Goal: Use online tool/utility: Utilize a website feature to perform a specific function

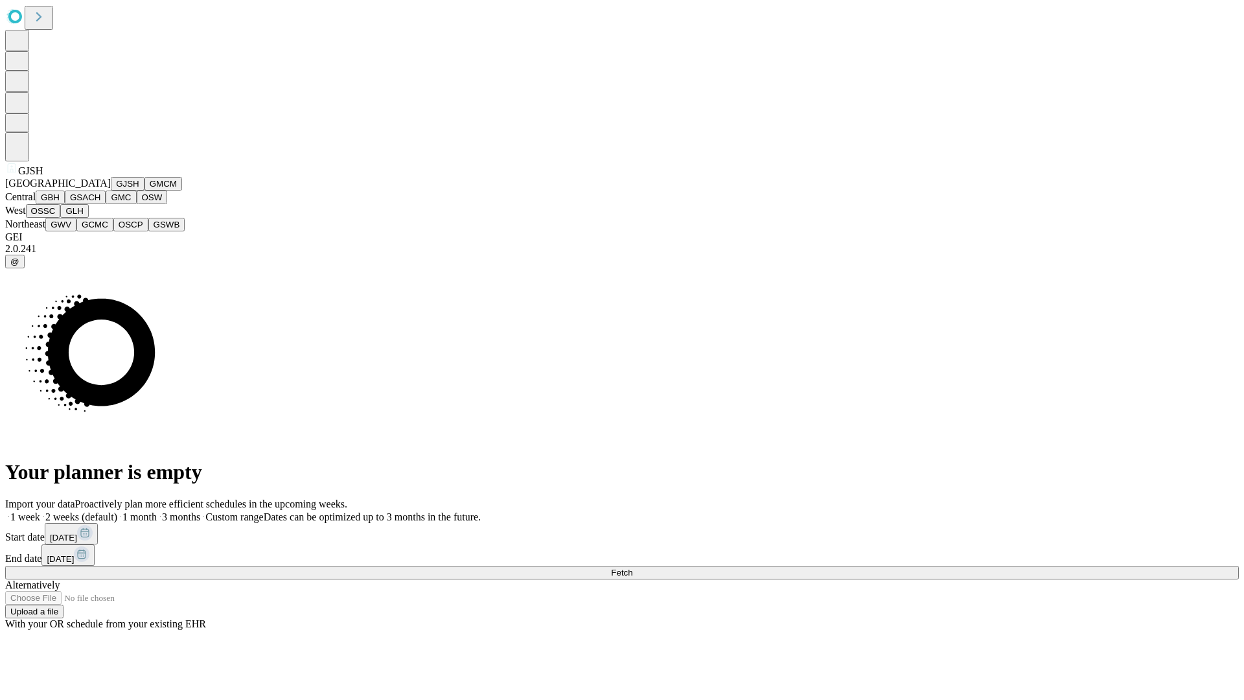
click at [111, 190] on button "GJSH" at bounding box center [128, 184] width 34 height 14
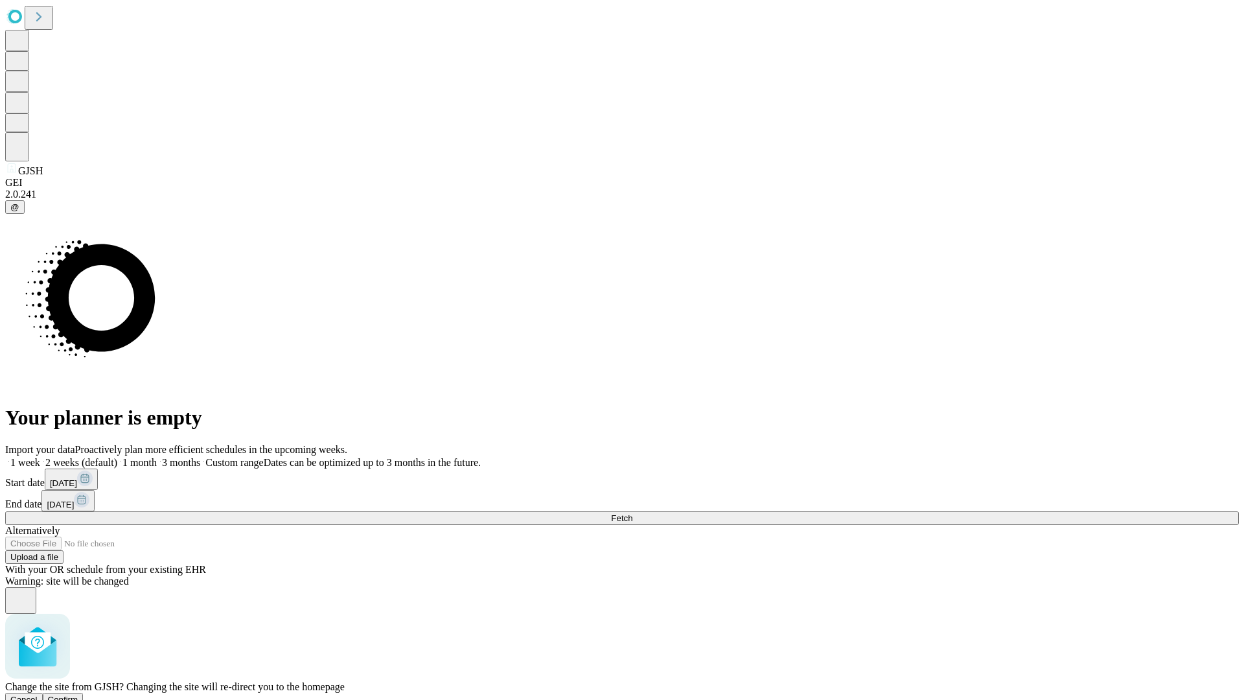
click at [78, 695] on span "Confirm" at bounding box center [63, 700] width 30 height 10
click at [117, 457] on label "2 weeks (default)" at bounding box center [78, 462] width 77 height 11
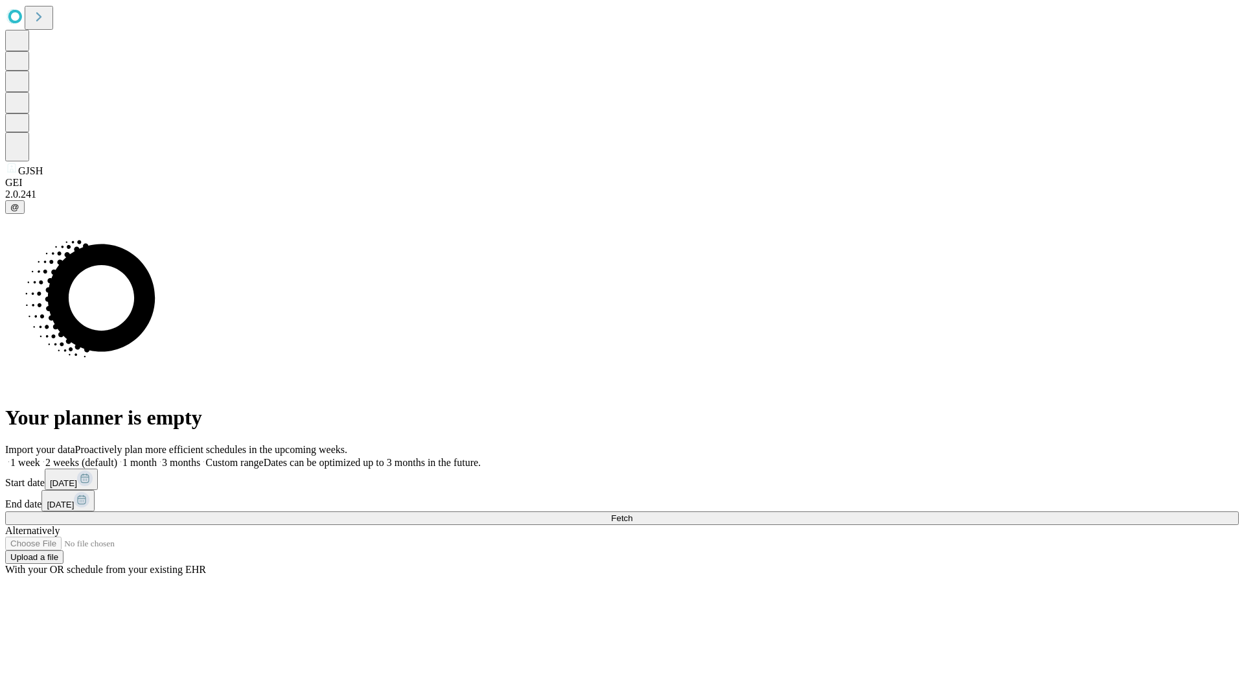
click at [632, 513] on span "Fetch" at bounding box center [621, 518] width 21 height 10
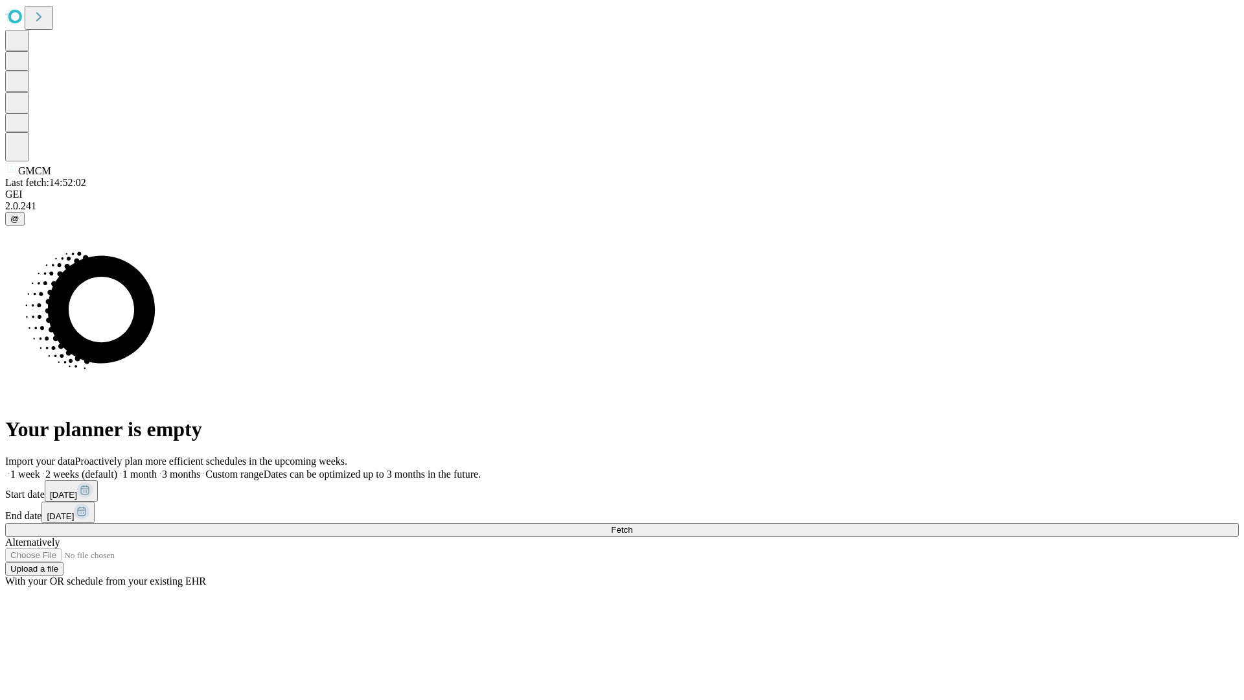
click at [117, 468] on label "2 weeks (default)" at bounding box center [78, 473] width 77 height 11
click at [632, 525] on span "Fetch" at bounding box center [621, 530] width 21 height 10
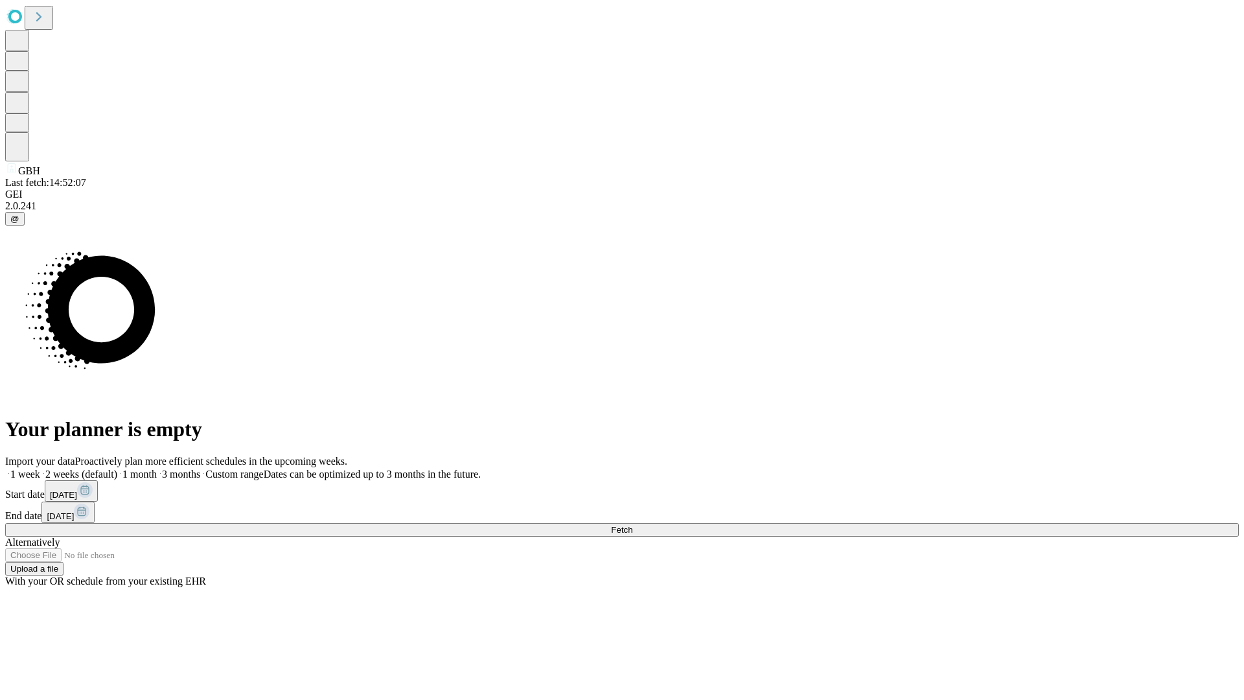
click at [117, 468] on label "2 weeks (default)" at bounding box center [78, 473] width 77 height 11
click at [632, 525] on span "Fetch" at bounding box center [621, 530] width 21 height 10
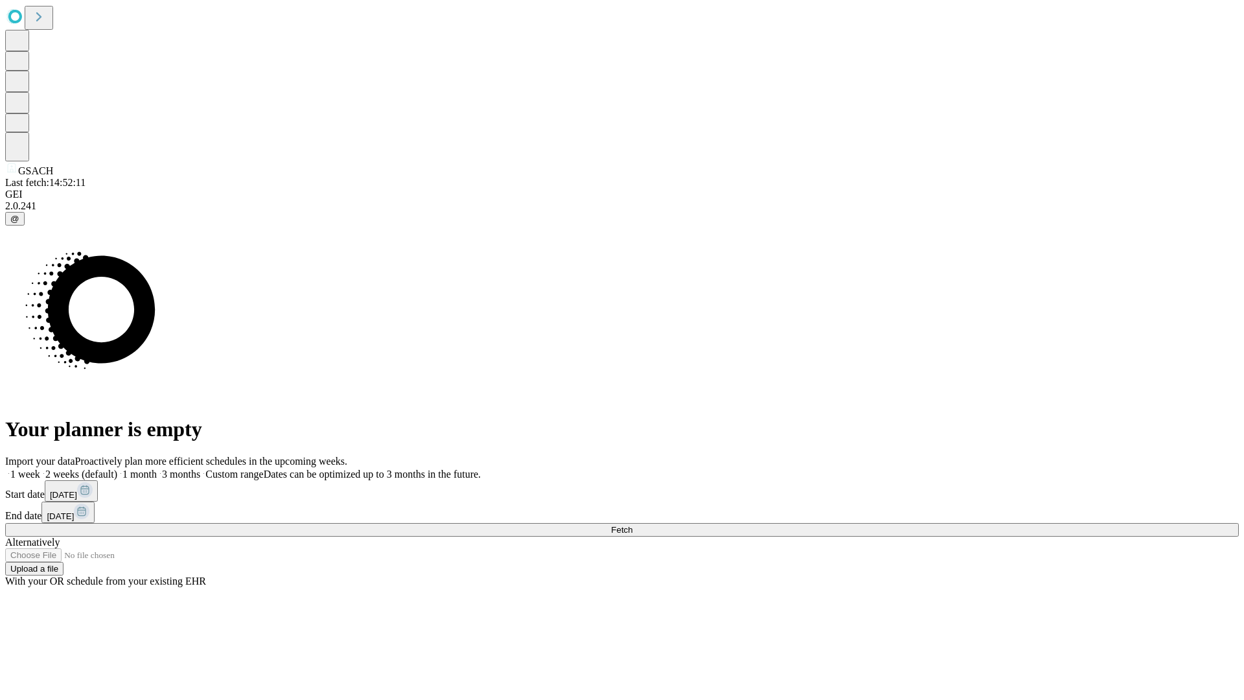
click at [117, 468] on label "2 weeks (default)" at bounding box center [78, 473] width 77 height 11
click at [632, 525] on span "Fetch" at bounding box center [621, 530] width 21 height 10
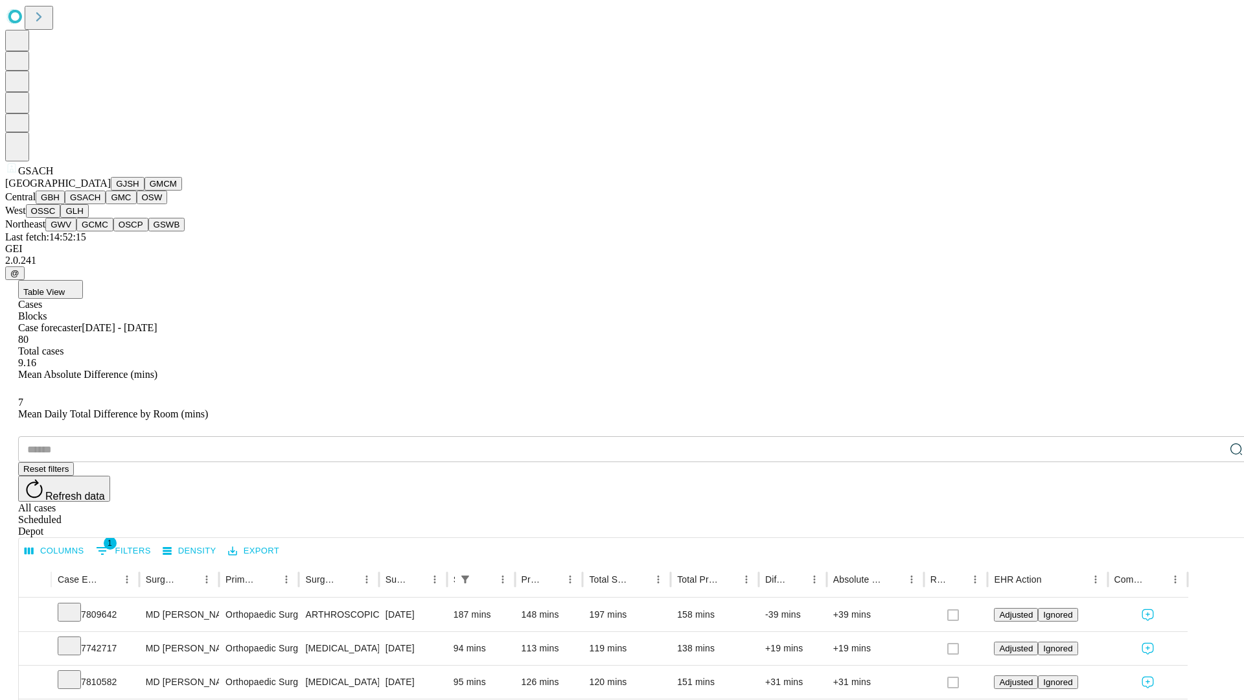
click at [106, 204] on button "GMC" at bounding box center [121, 197] width 30 height 14
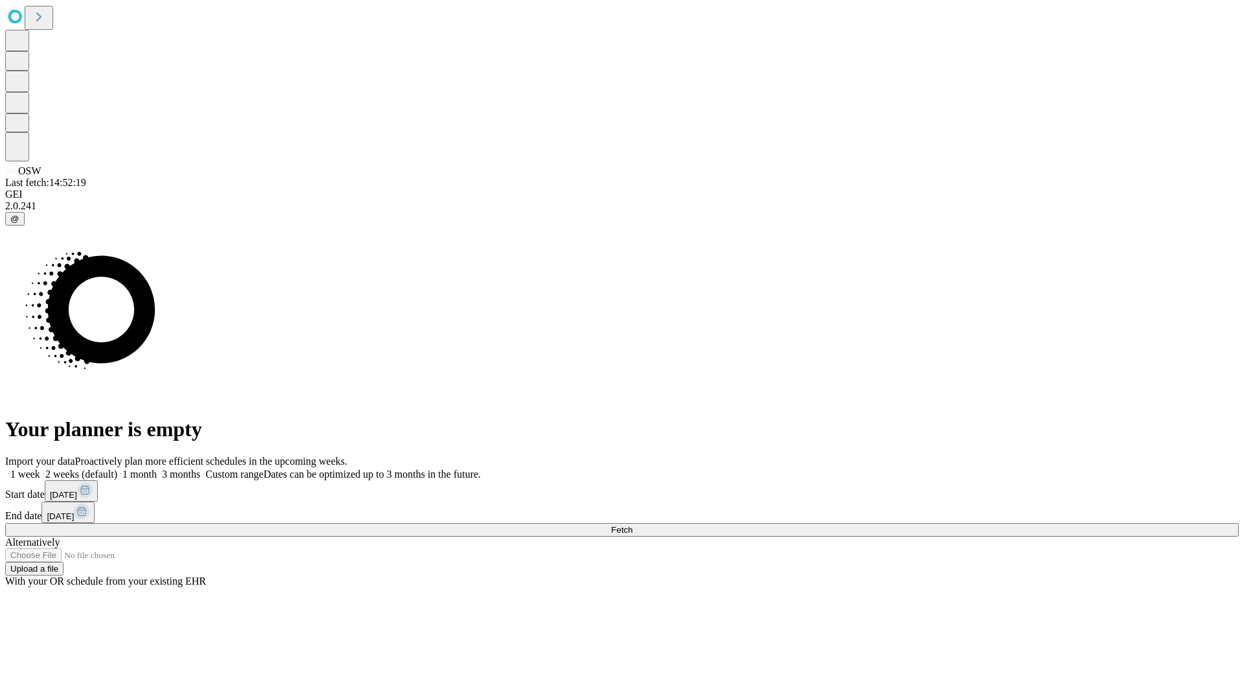
click at [117, 468] on label "2 weeks (default)" at bounding box center [78, 473] width 77 height 11
click at [632, 525] on span "Fetch" at bounding box center [621, 530] width 21 height 10
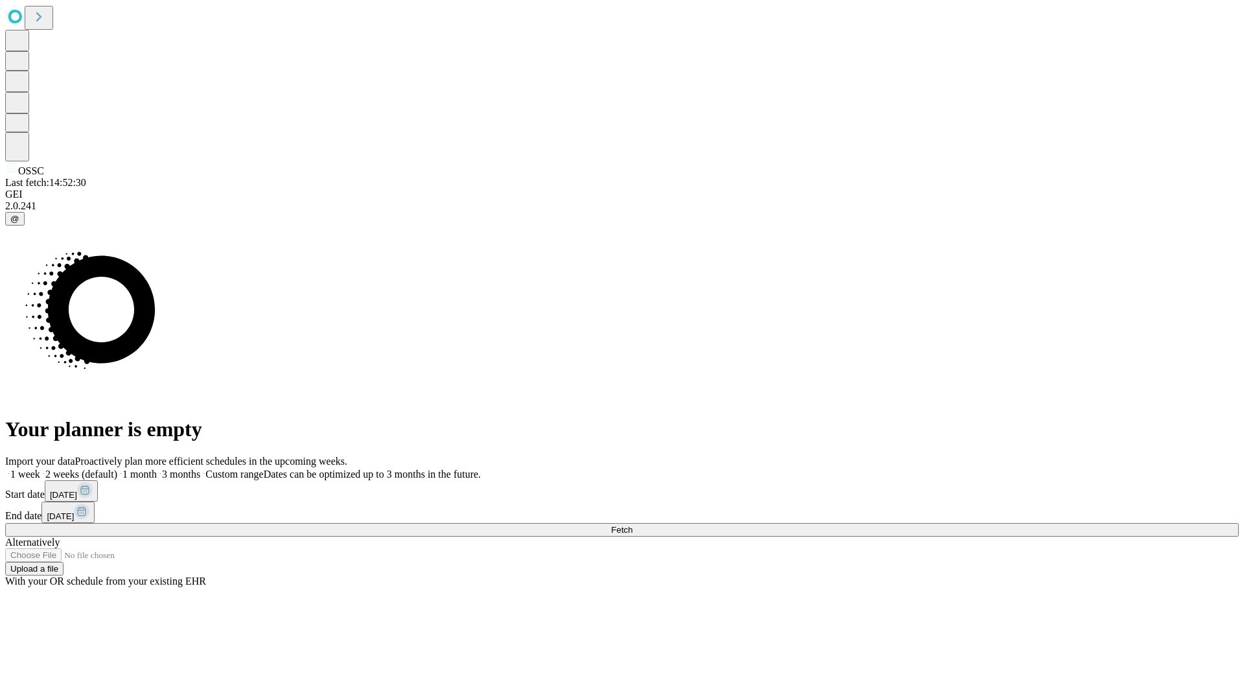
click at [117, 468] on label "2 weeks (default)" at bounding box center [78, 473] width 77 height 11
click at [632, 525] on span "Fetch" at bounding box center [621, 530] width 21 height 10
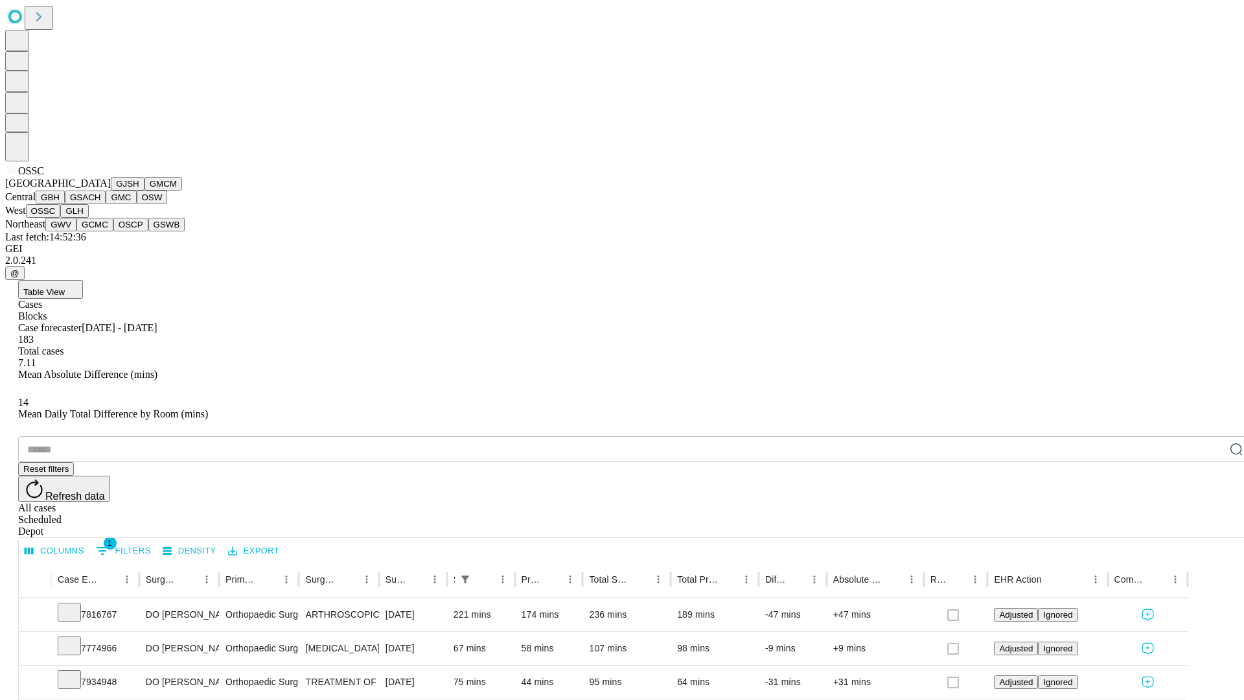
click at [88, 218] on button "GLH" at bounding box center [74, 211] width 28 height 14
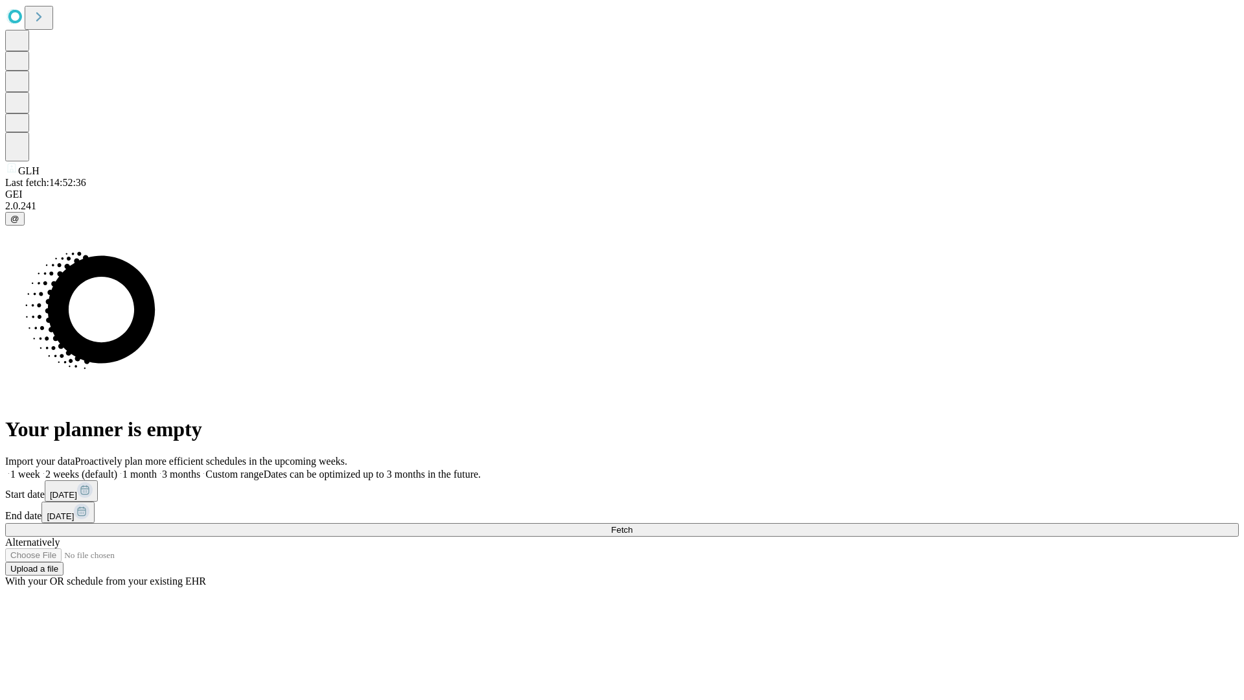
click at [117, 468] on label "2 weeks (default)" at bounding box center [78, 473] width 77 height 11
click at [632, 525] on span "Fetch" at bounding box center [621, 530] width 21 height 10
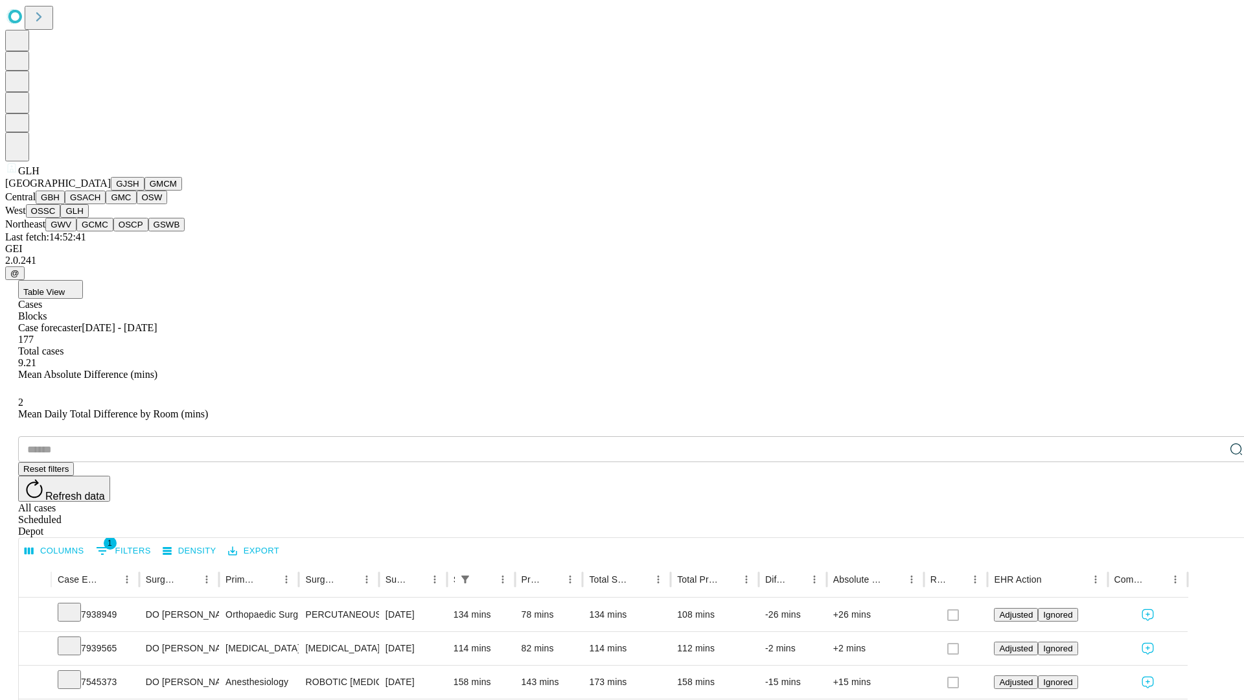
click at [76, 231] on button "GWV" at bounding box center [60, 225] width 31 height 14
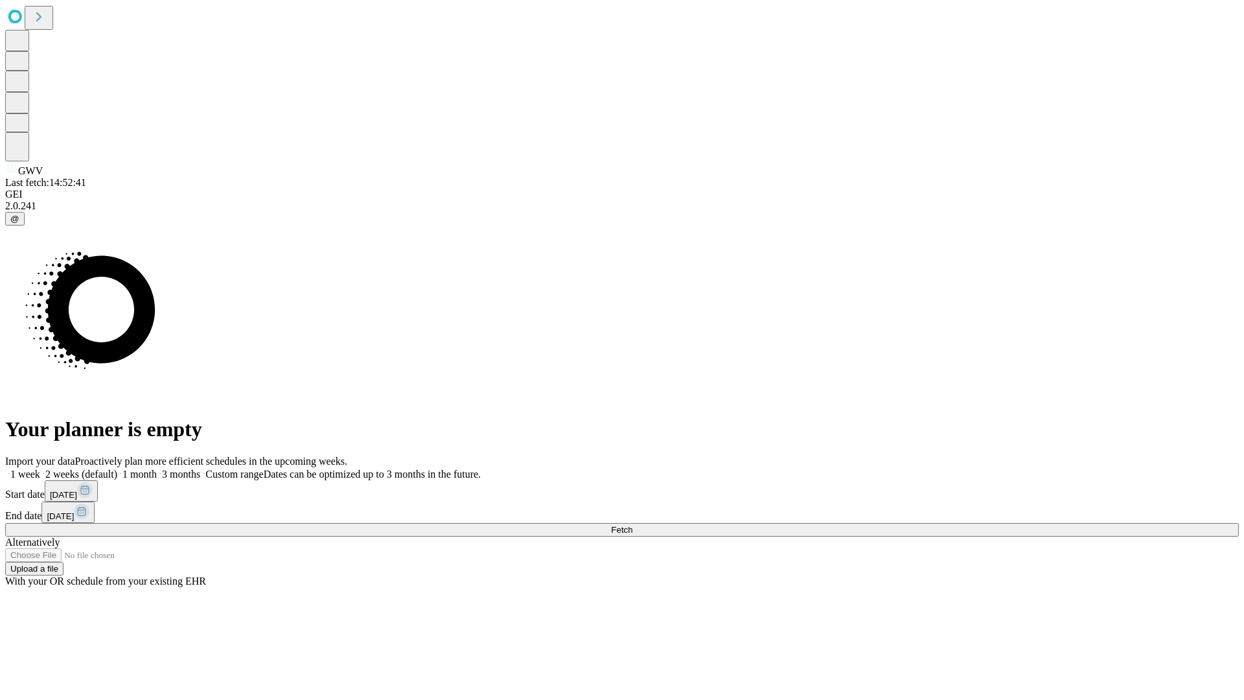
click at [117, 468] on label "2 weeks (default)" at bounding box center [78, 473] width 77 height 11
click at [632, 525] on span "Fetch" at bounding box center [621, 530] width 21 height 10
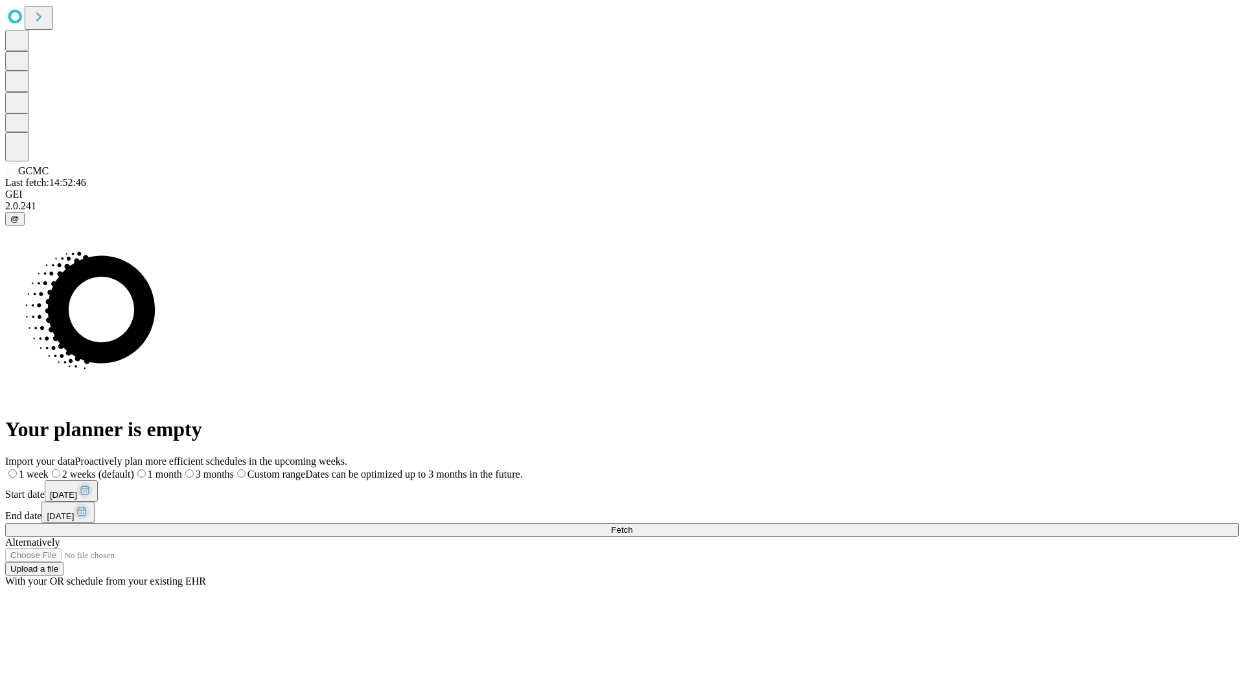
click at [134, 468] on label "2 weeks (default)" at bounding box center [92, 473] width 86 height 11
click at [632, 525] on span "Fetch" at bounding box center [621, 530] width 21 height 10
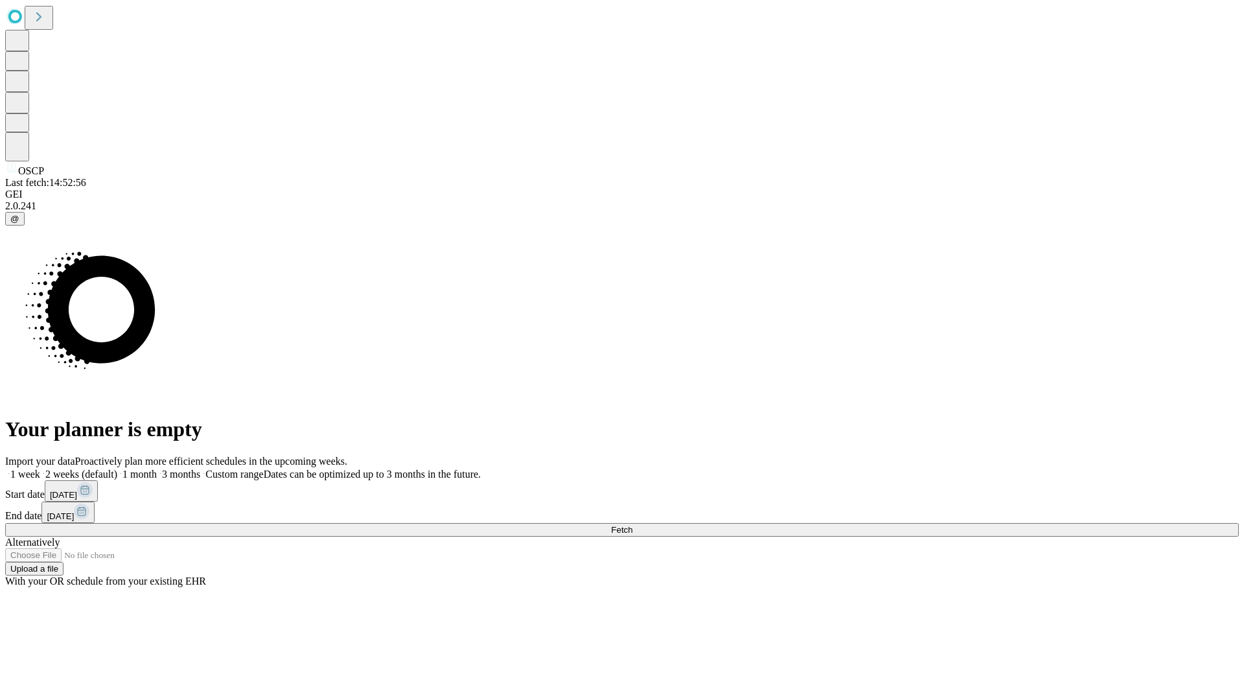
click at [117, 468] on label "2 weeks (default)" at bounding box center [78, 473] width 77 height 11
click at [632, 525] on span "Fetch" at bounding box center [621, 530] width 21 height 10
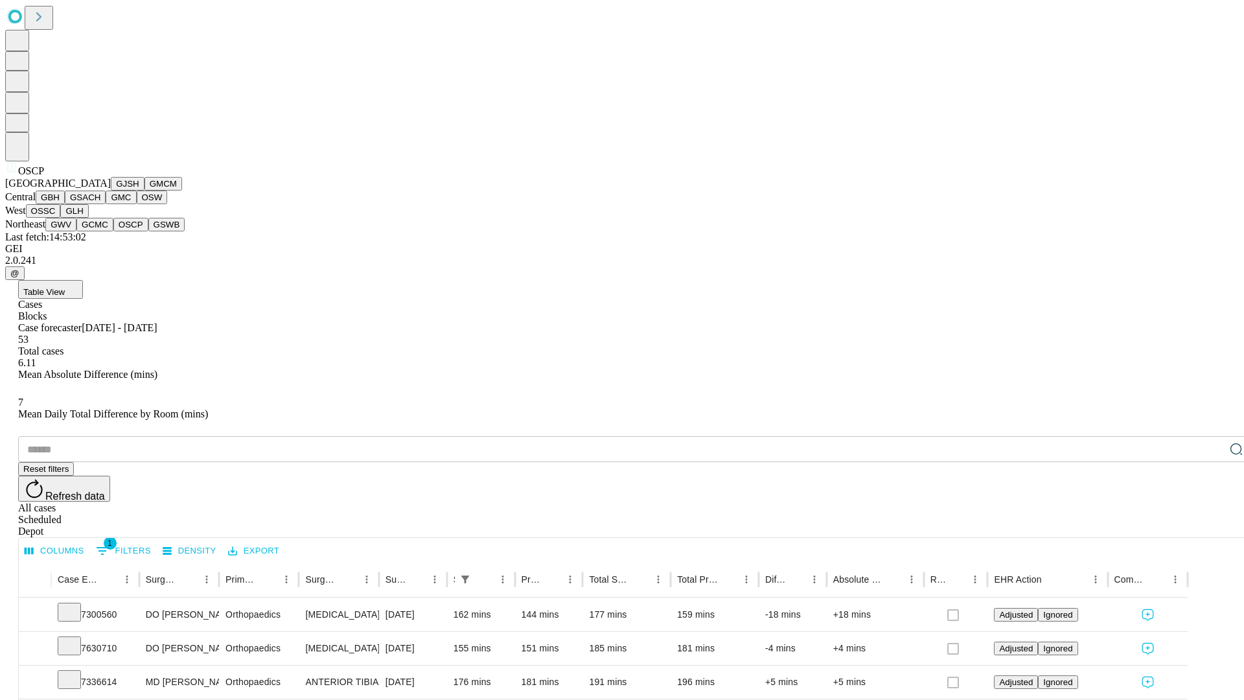
click at [148, 231] on button "GSWB" at bounding box center [166, 225] width 37 height 14
